Goal: Find specific page/section: Find specific page/section

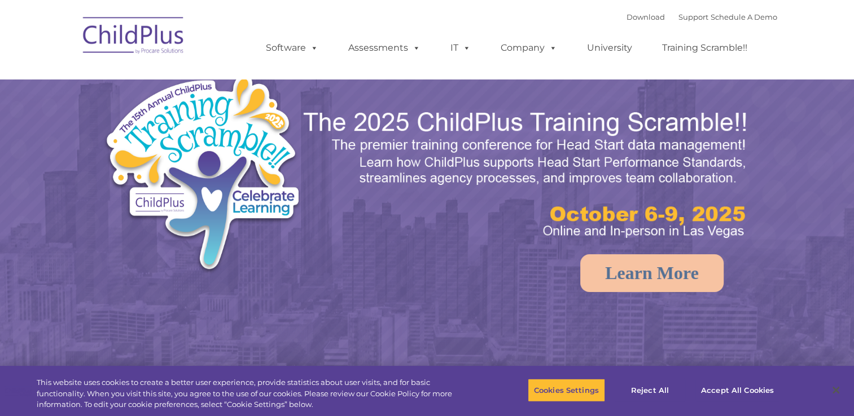
select select "MEDIUM"
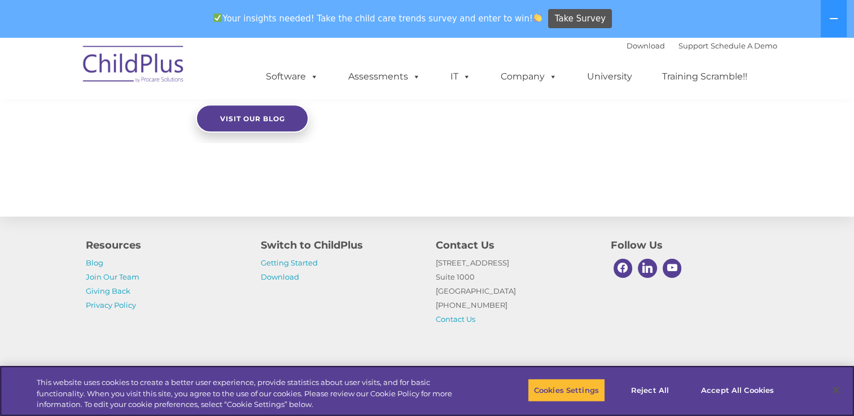
scroll to position [1295, 0]
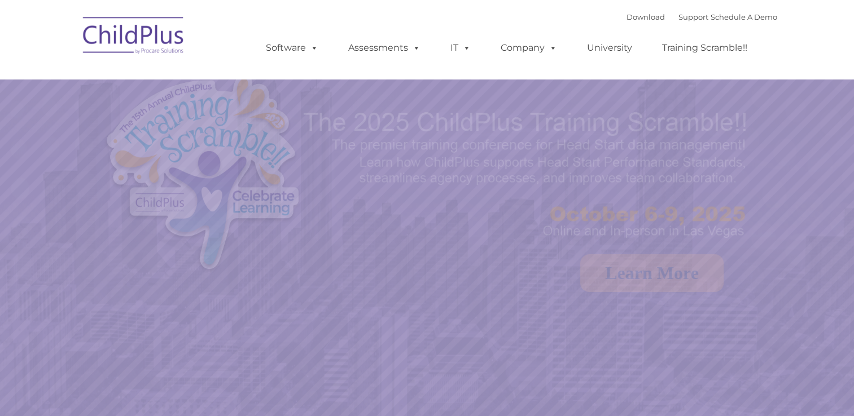
select select "MEDIUM"
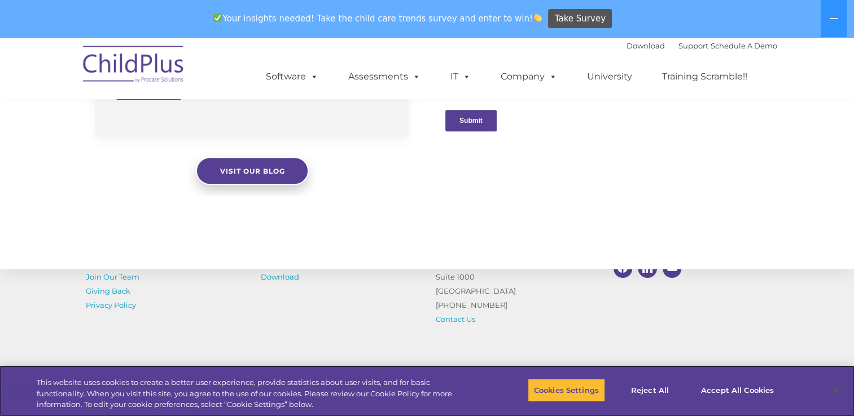
scroll to position [1295, 0]
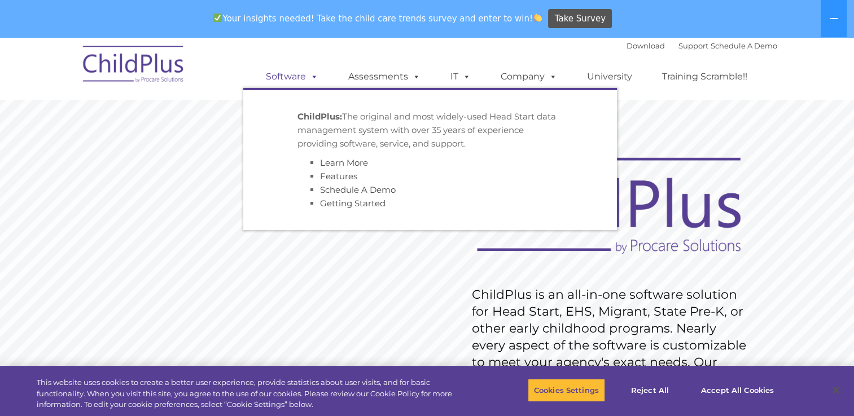
click at [316, 81] on span at bounding box center [312, 76] width 12 height 11
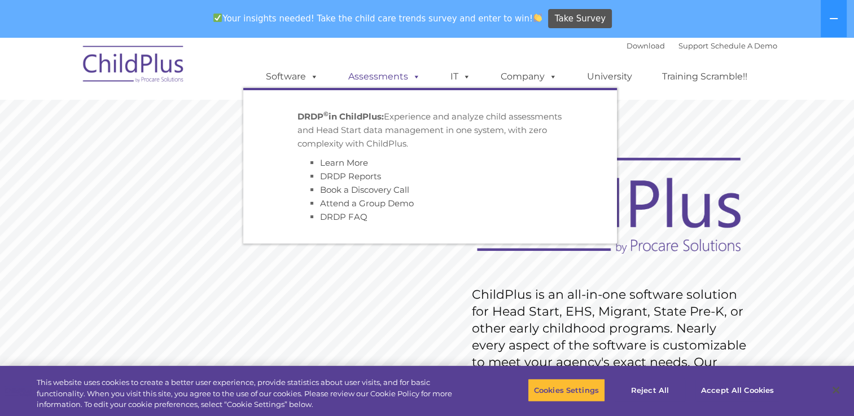
click at [404, 78] on link "Assessments" at bounding box center [384, 76] width 95 height 23
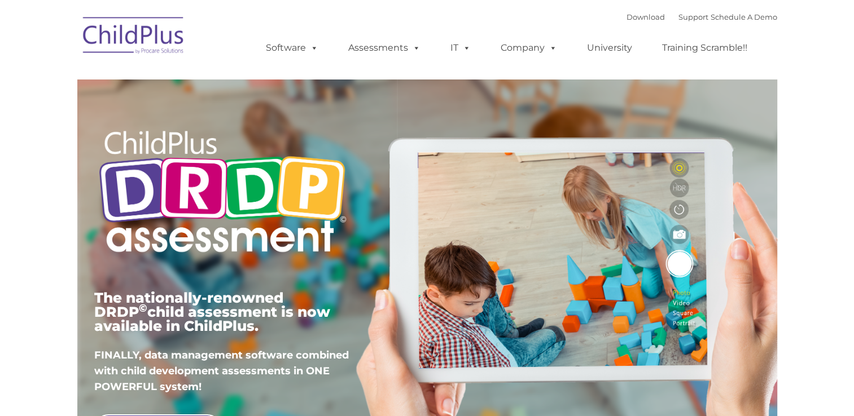
type input ""
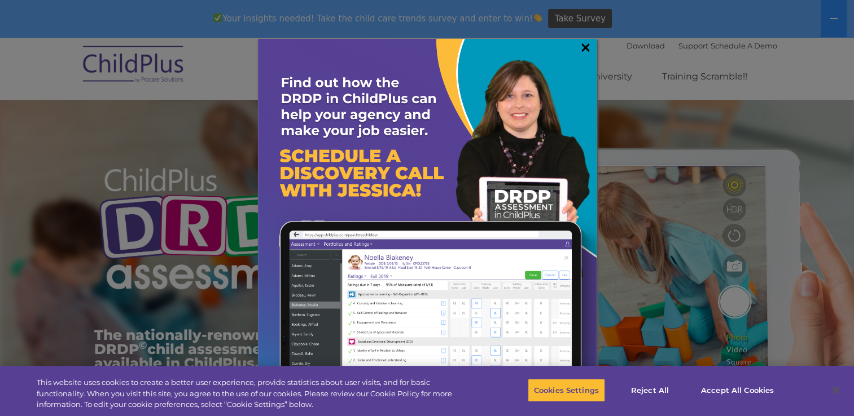
click at [585, 50] on link "×" at bounding box center [585, 47] width 13 height 11
